Goal: Information Seeking & Learning: Learn about a topic

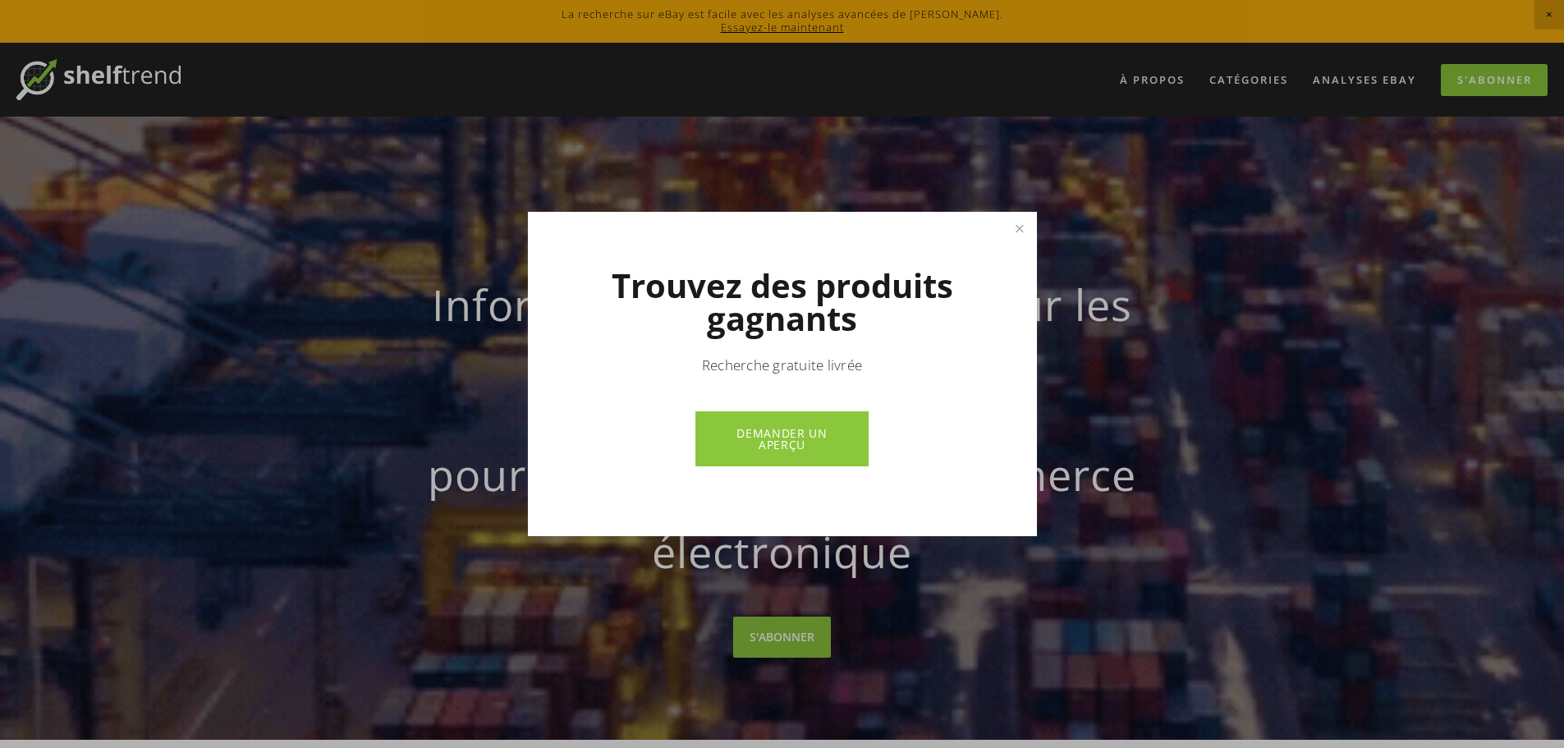
click at [1015, 250] on div "Trouvez des produits gagnants Recherche gratuite livrée DEMANDER UN APERÇU" at bounding box center [782, 374] width 509 height 324
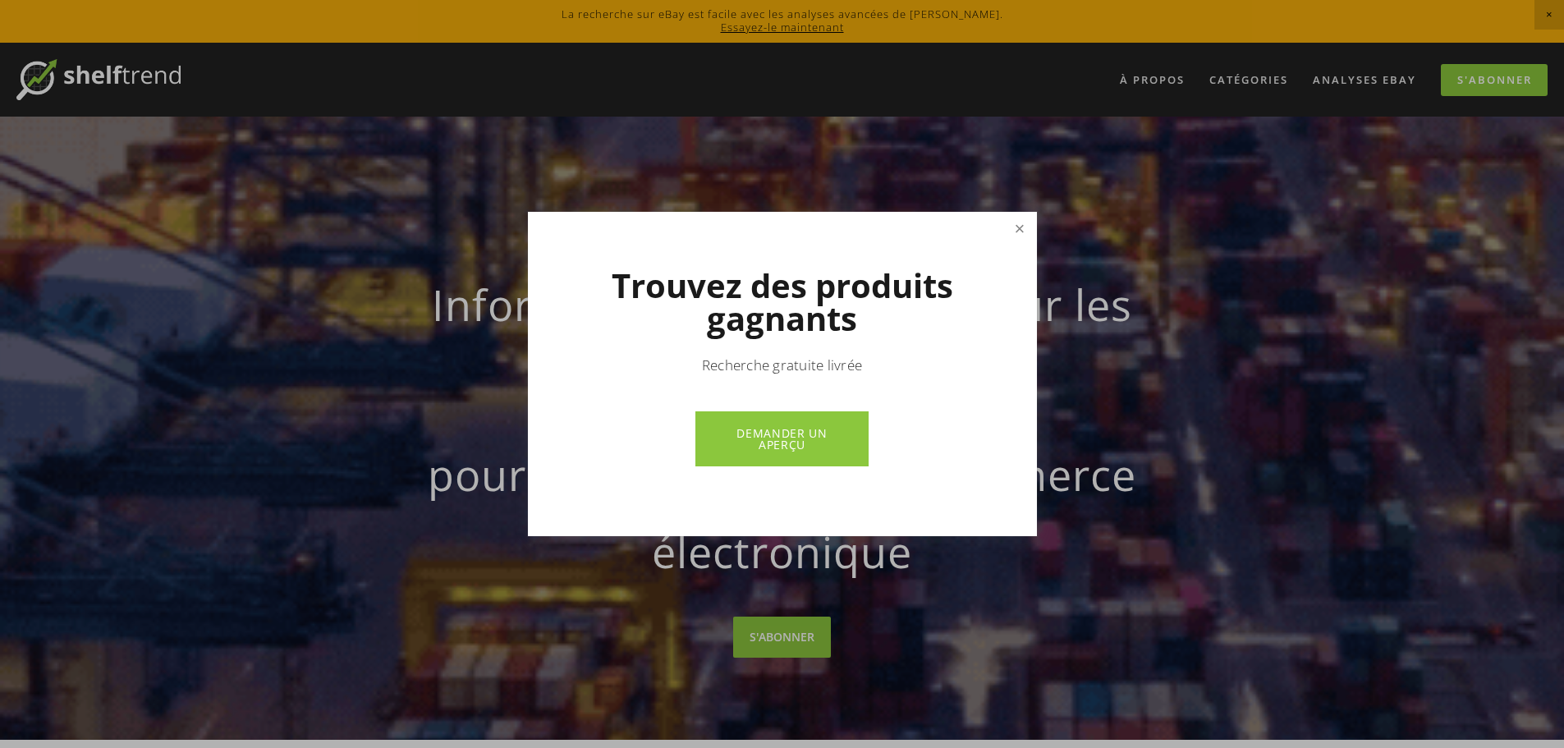
click at [1024, 231] on link "Fermer" at bounding box center [1019, 228] width 29 height 29
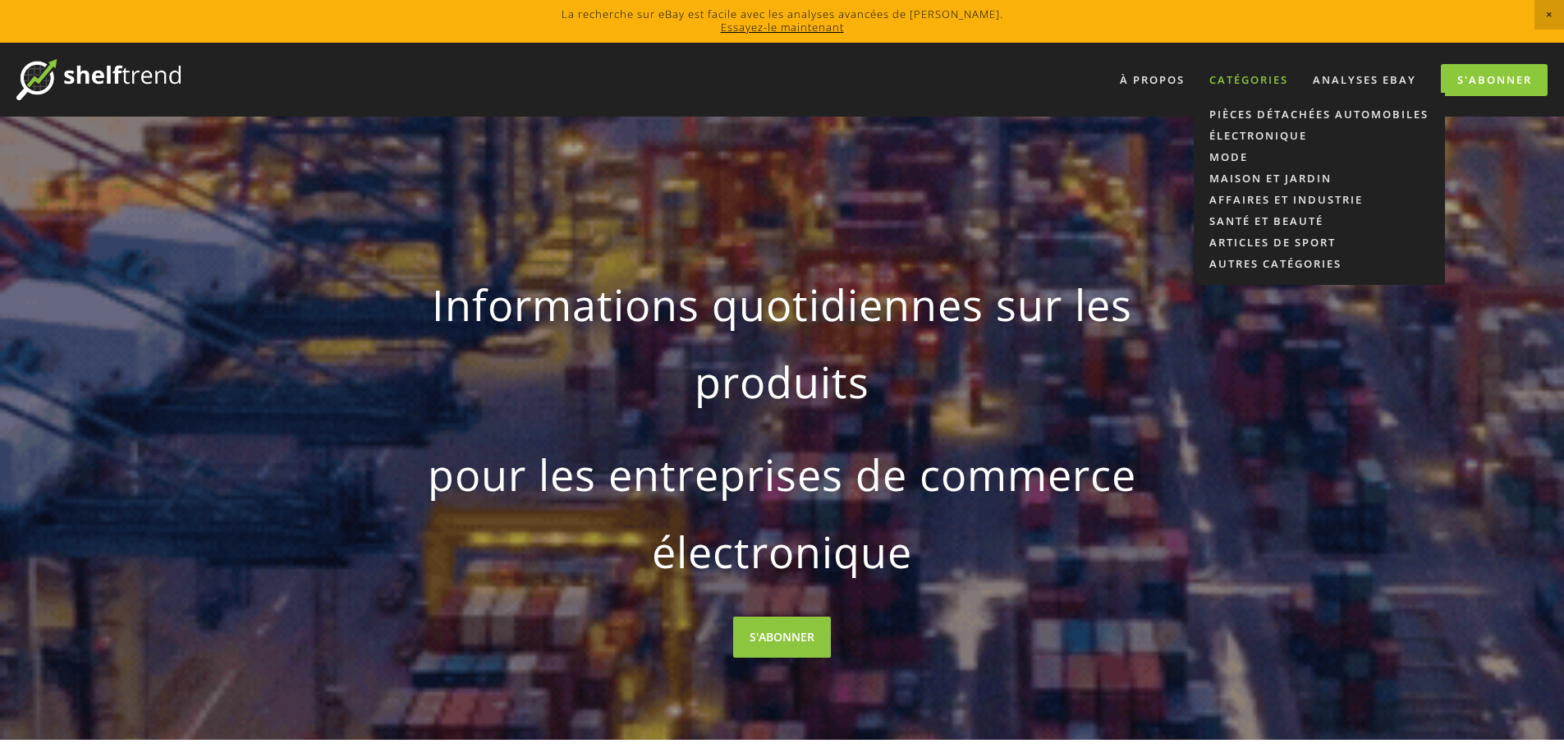
click at [1272, 78] on font "Catégories" at bounding box center [1249, 79] width 79 height 15
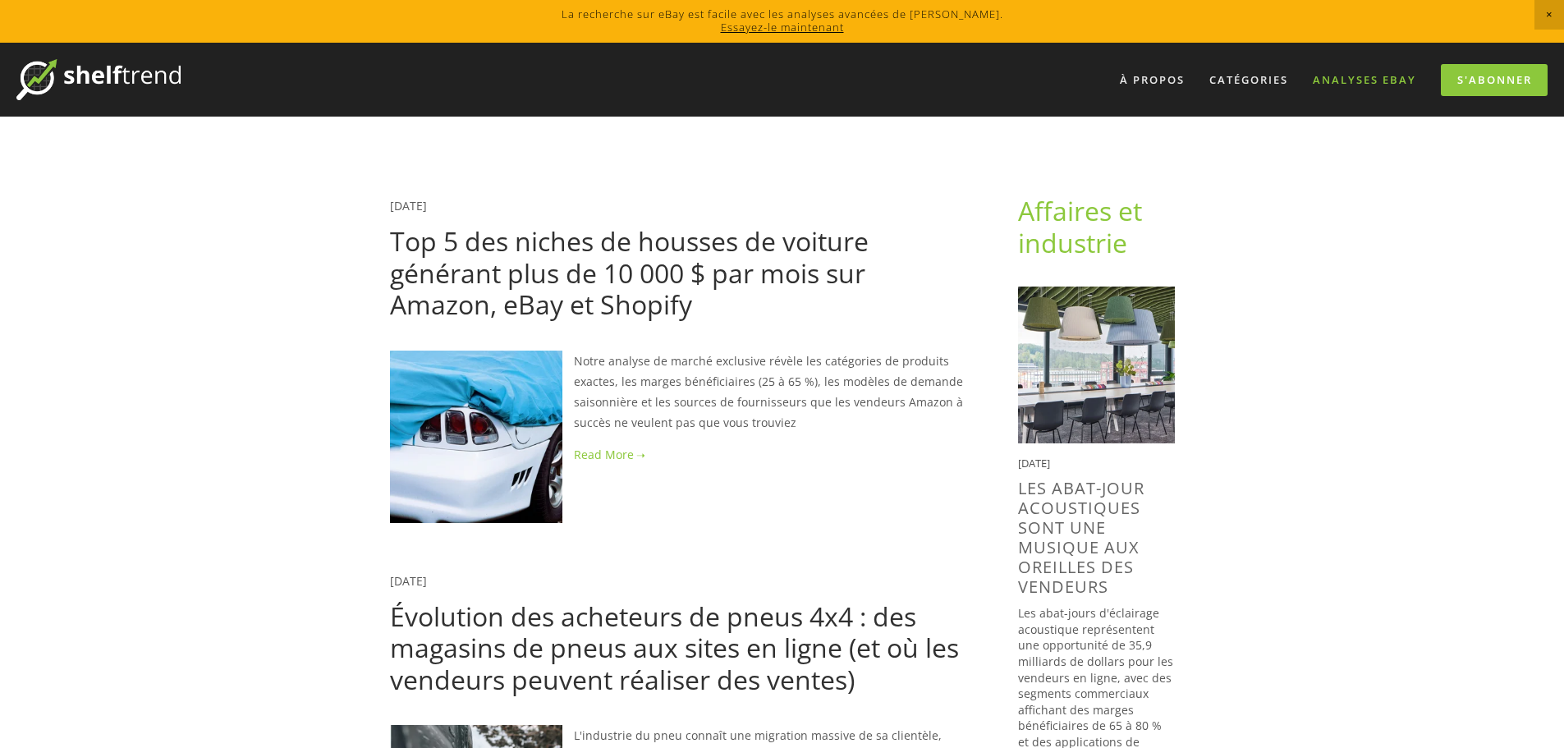
click at [1397, 78] on font "Analyses eBay" at bounding box center [1364, 79] width 103 height 15
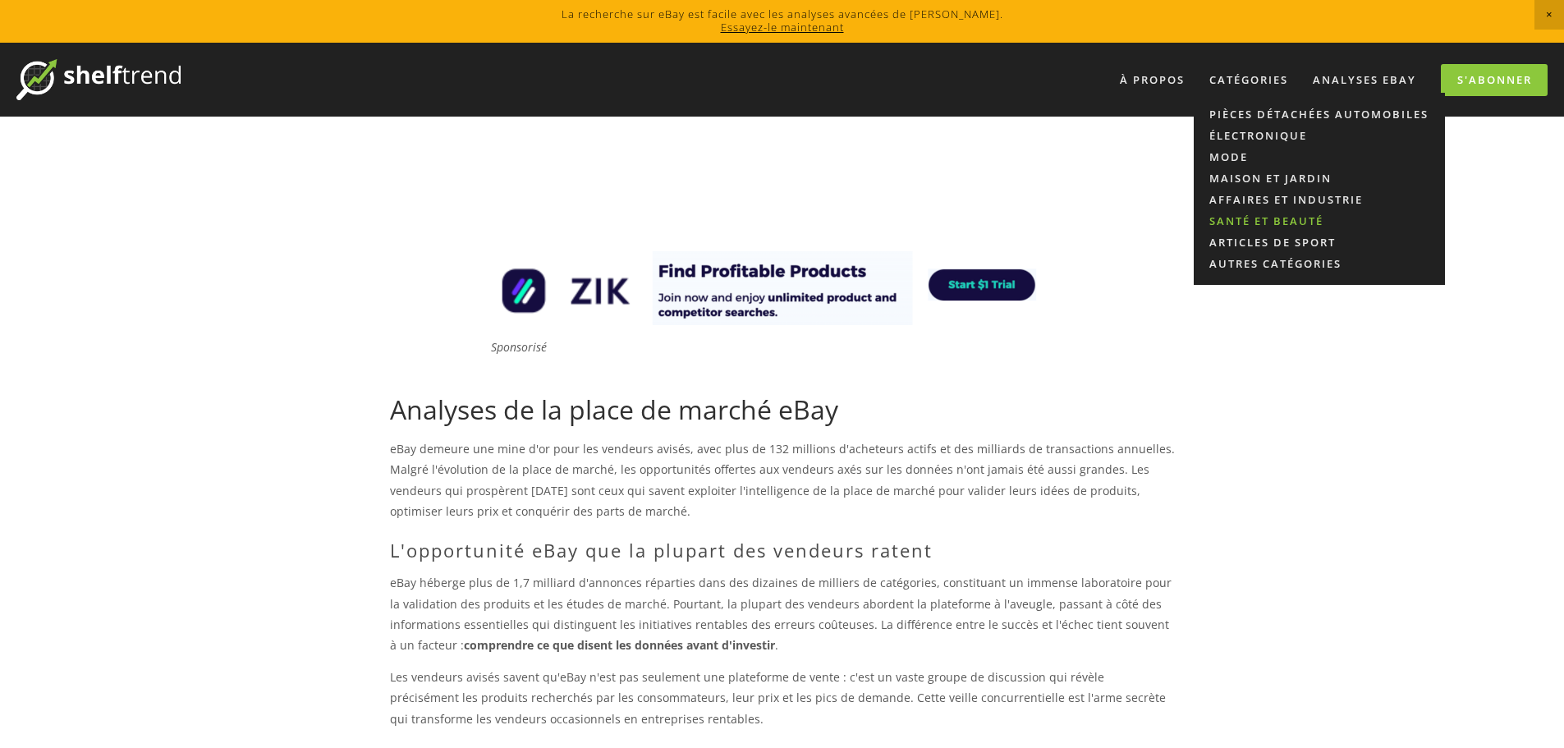
click at [1241, 215] on font "Santé et beauté" at bounding box center [1267, 220] width 114 height 15
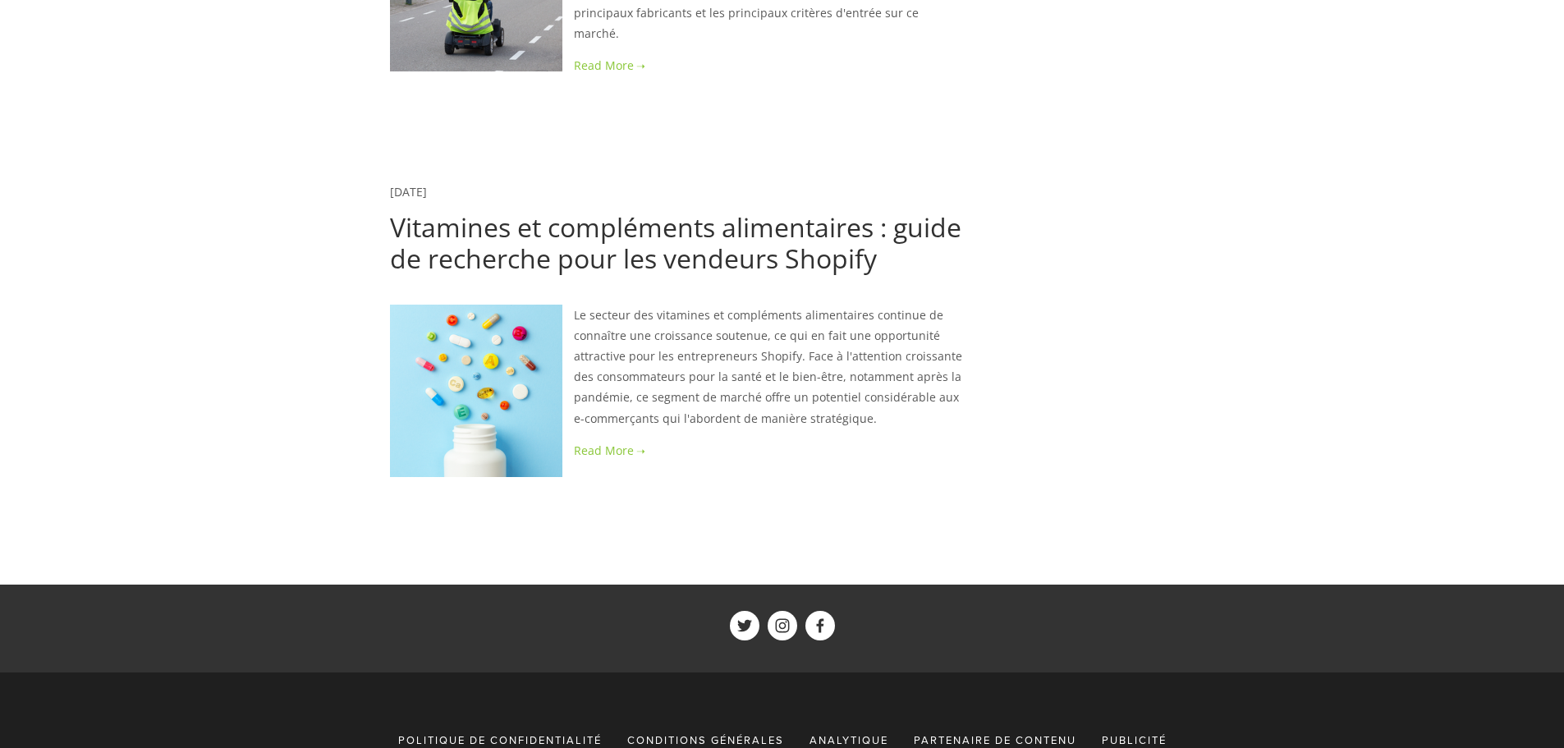
scroll to position [5397, 0]
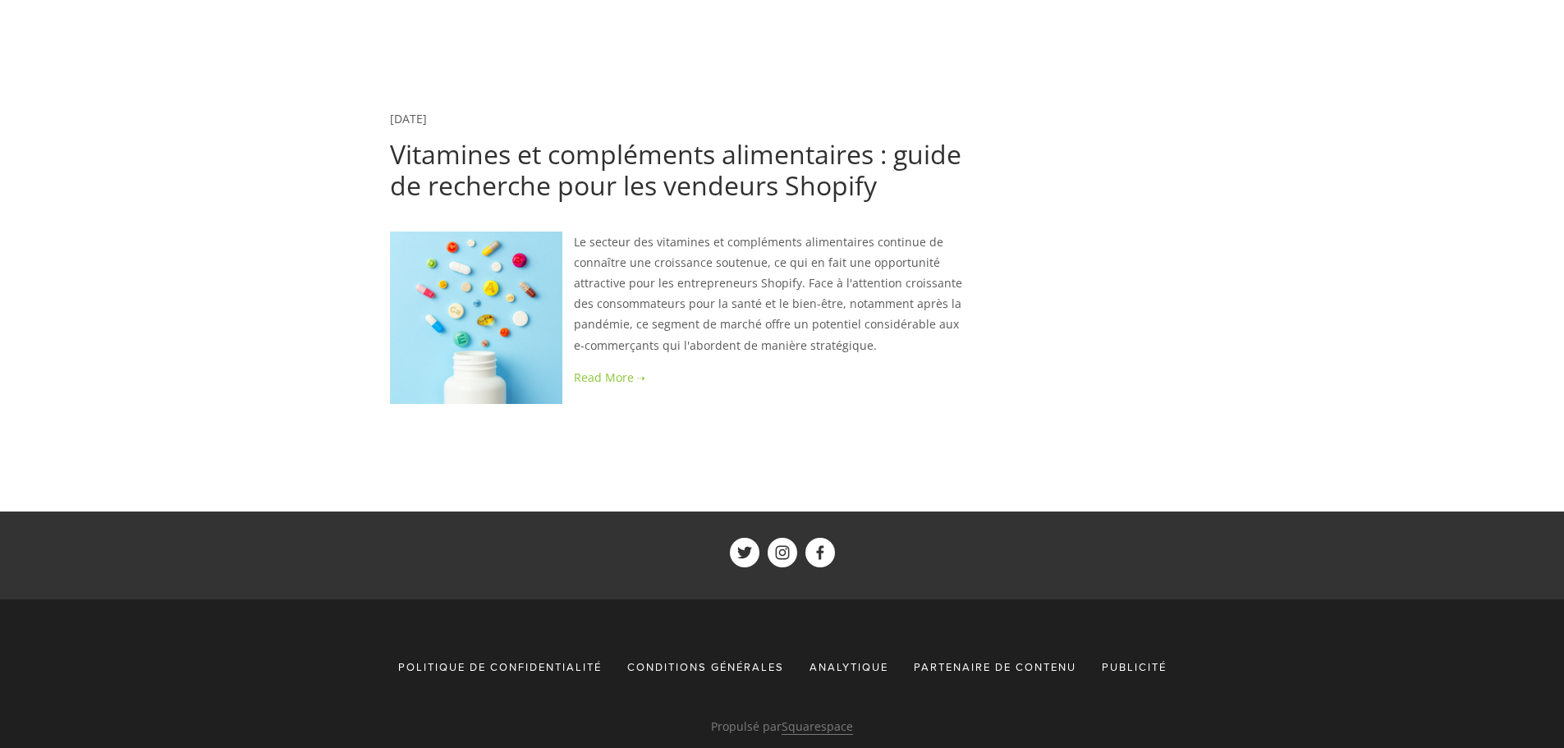
click at [607, 321] on div "Le secteur des vitamines et compléments alimentaires continue de connaître une …" at bounding box center [678, 310] width 576 height 156
click at [608, 367] on link at bounding box center [678, 377] width 576 height 21
